Goal: Navigation & Orientation: Go to known website

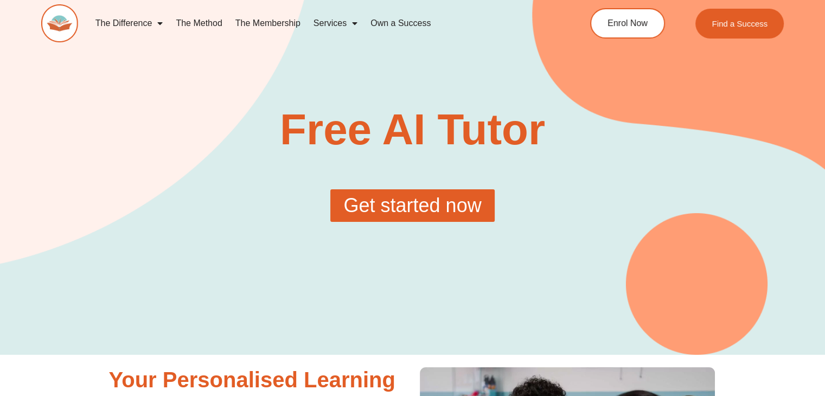
scroll to position [109, 0]
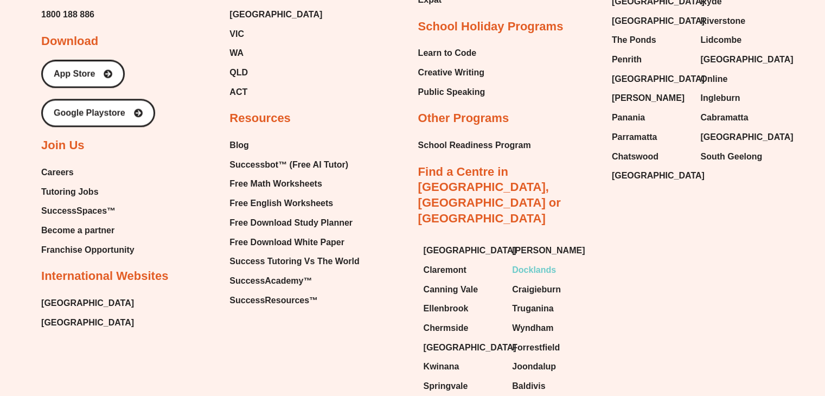
scroll to position [1197, 0]
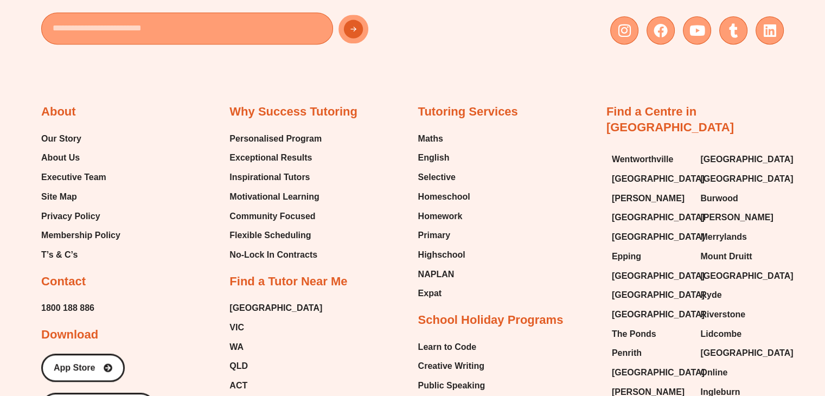
scroll to position [979, 0]
